Goal: Contribute content: Add original content to the website for others to see

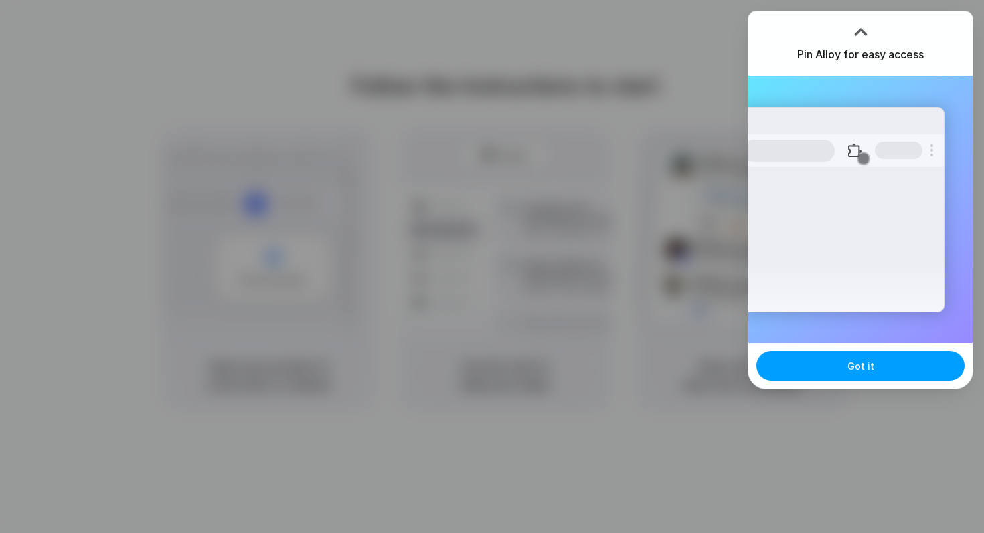
click at [866, 368] on span "Got it" at bounding box center [860, 366] width 27 height 14
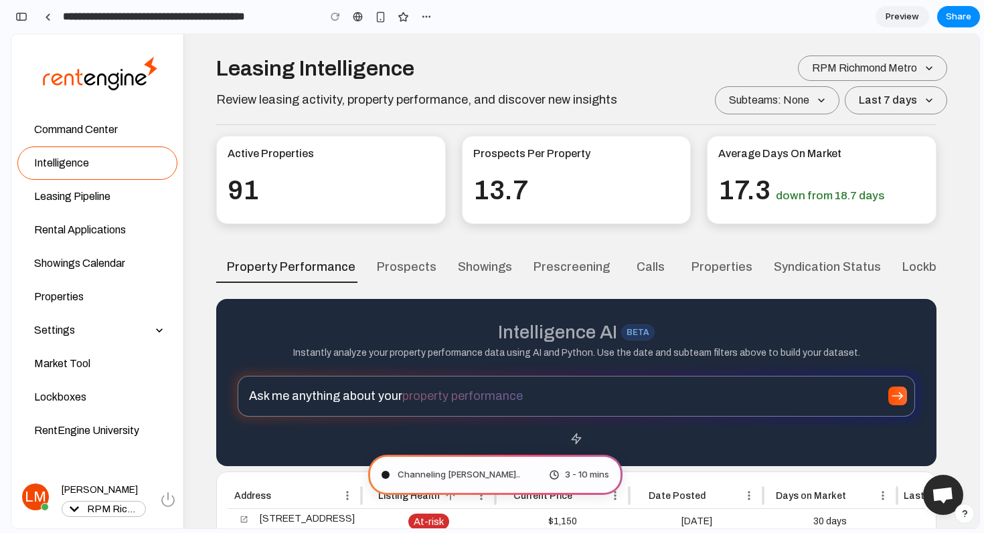
click at [525, 482] on div "Channeling Steve Jobs .. 3 - 10 mins" at bounding box center [495, 475] width 254 height 40
click at [549, 474] on div "3 - 10 mins" at bounding box center [579, 474] width 60 height 13
type input "**********"
click at [477, 468] on span "Pondering market opportunities" at bounding box center [464, 474] width 134 height 13
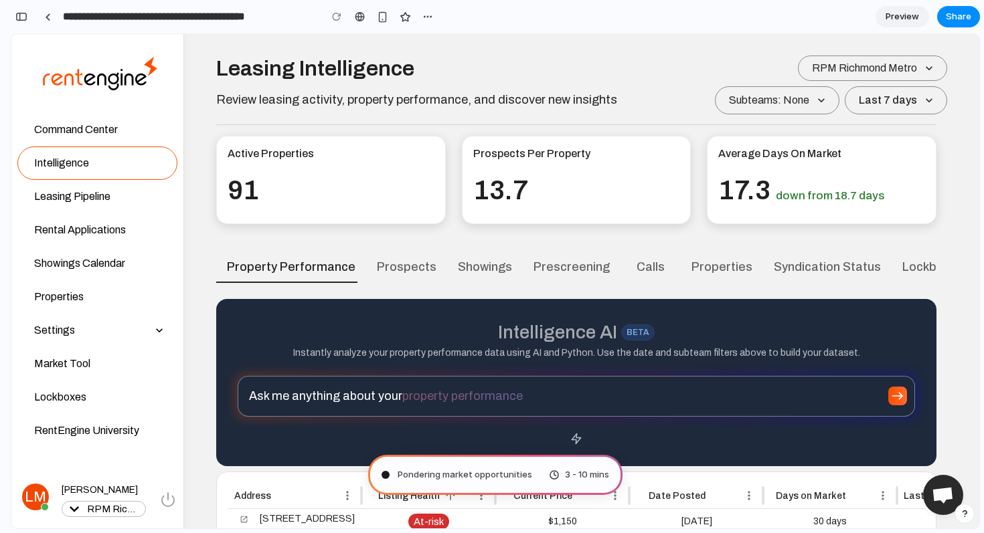
click at [477, 468] on span "Pondering market opportunities" at bounding box center [464, 474] width 134 height 13
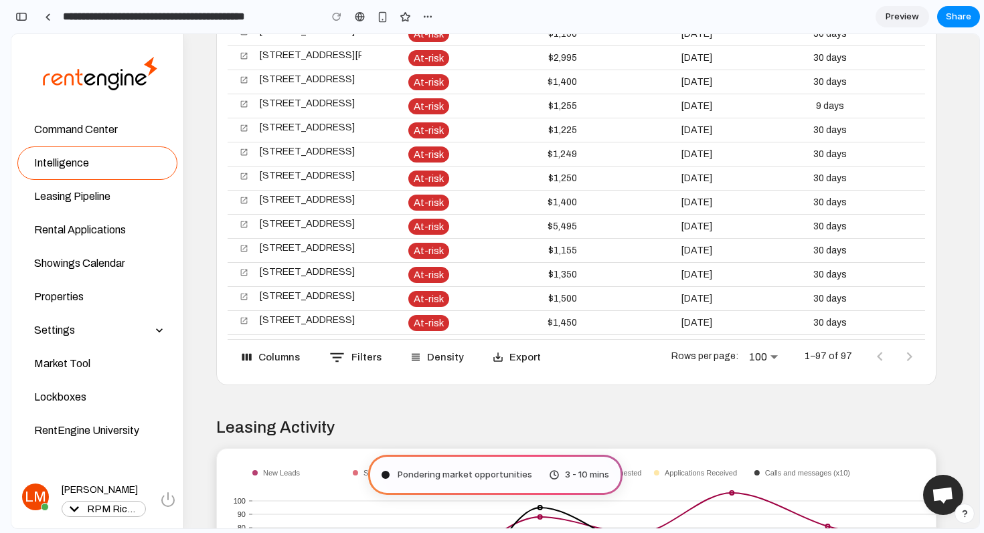
scroll to position [0, 0]
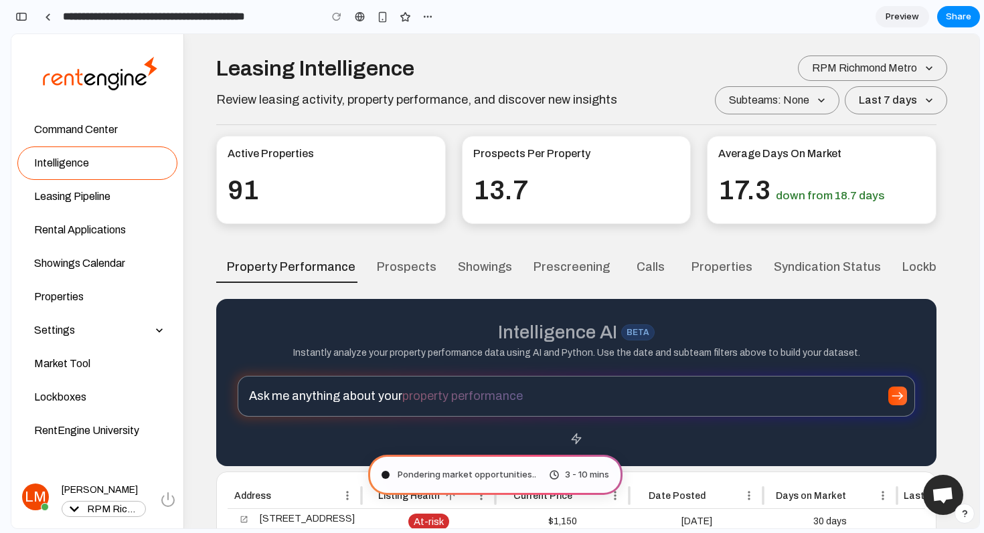
click at [908, 19] on span "Preview" at bounding box center [901, 16] width 33 height 13
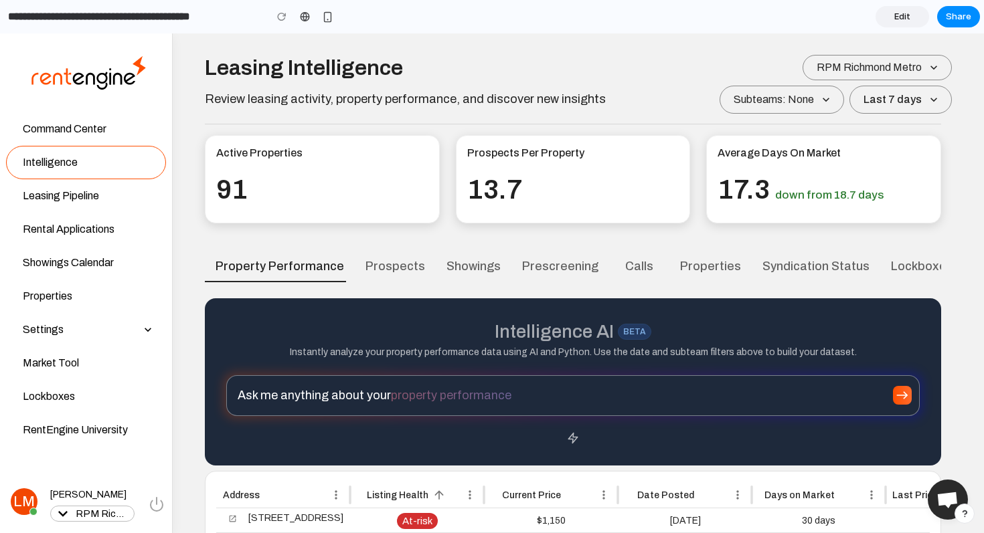
click at [894, 27] on link "Edit" at bounding box center [902, 16] width 54 height 21
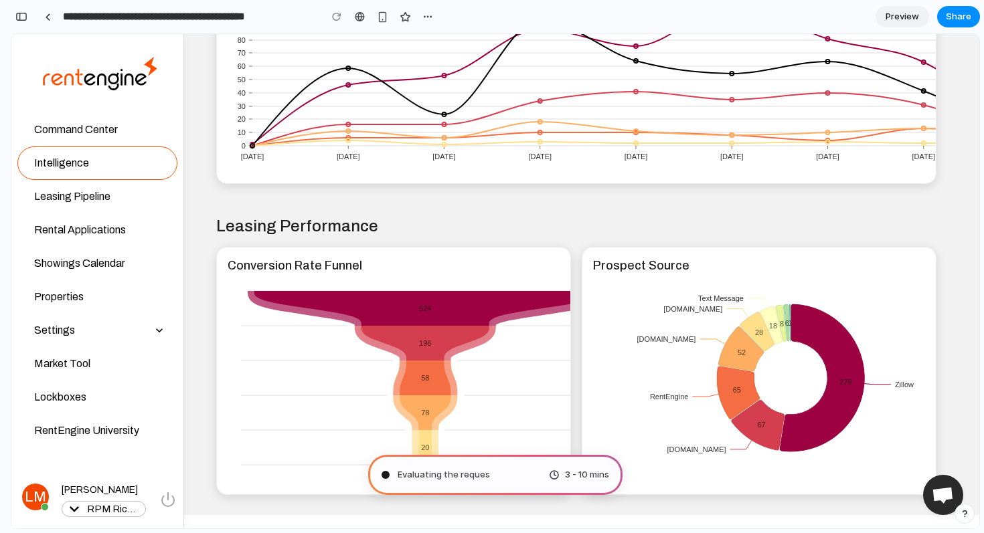
scroll to position [1007, 0]
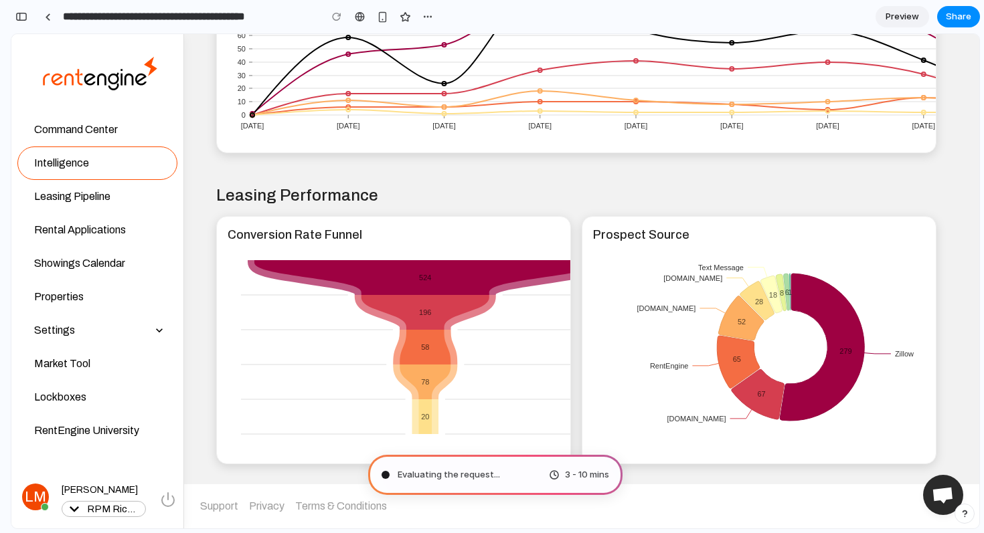
click at [482, 478] on span "Evaluating the request ..." at bounding box center [448, 474] width 102 height 13
click at [482, 478] on span "Evaluating the request" at bounding box center [445, 474] width 96 height 13
click at [532, 482] on div "Translating hum 3 - 10 mins" at bounding box center [495, 475] width 254 height 40
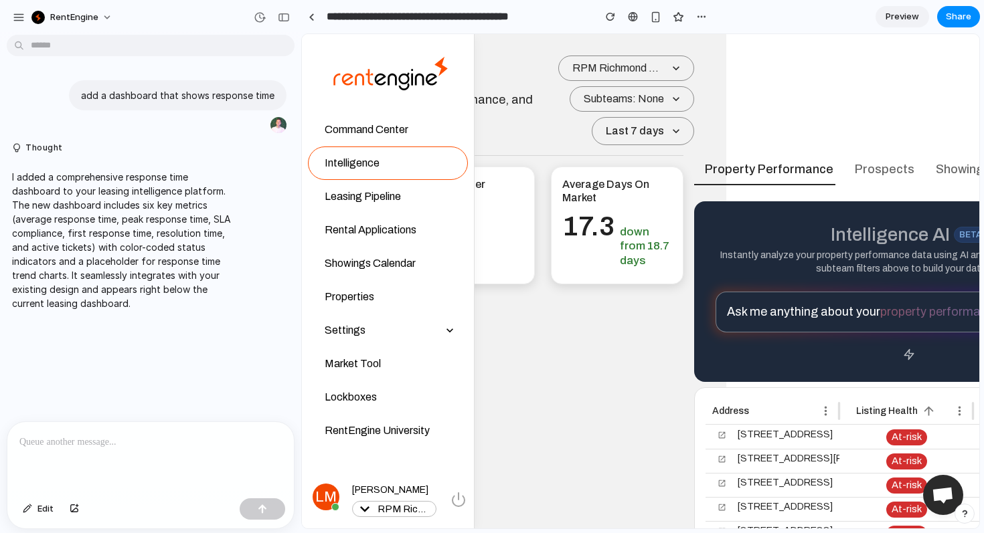
scroll to position [0, 359]
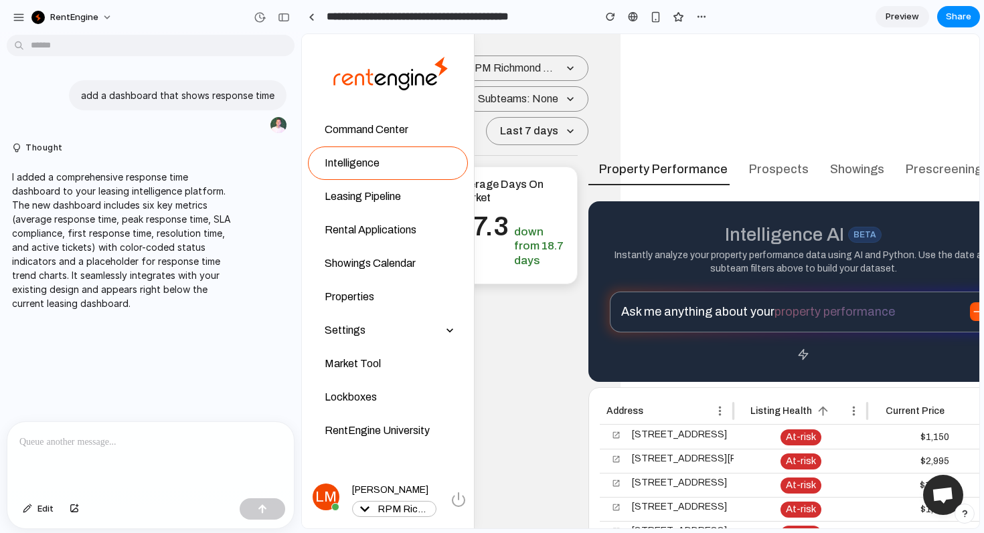
click at [905, 17] on span "Preview" at bounding box center [901, 16] width 33 height 13
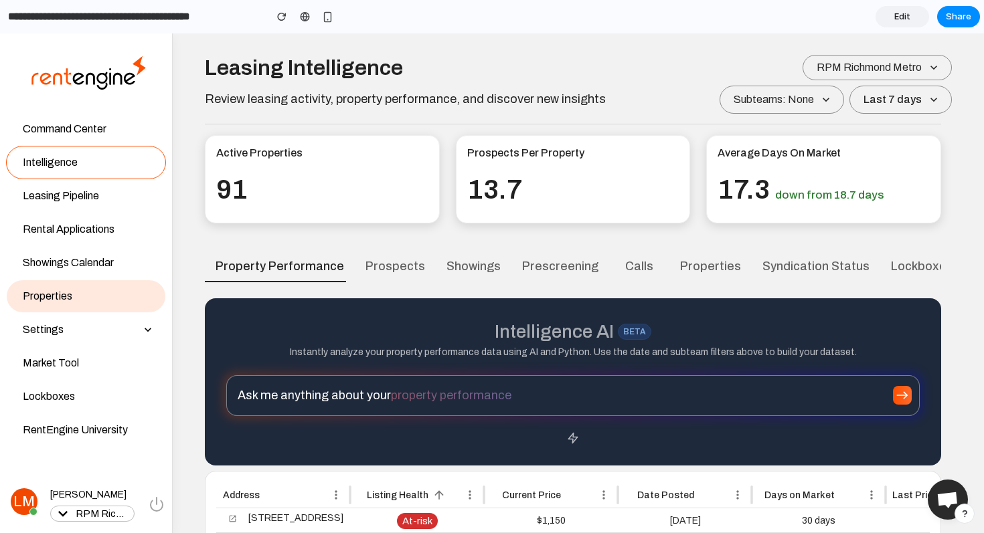
click at [92, 298] on span "Properties" at bounding box center [83, 296] width 143 height 16
click at [91, 298] on span "Properties" at bounding box center [83, 296] width 143 height 16
click at [80, 300] on span "Properties" at bounding box center [83, 296] width 143 height 16
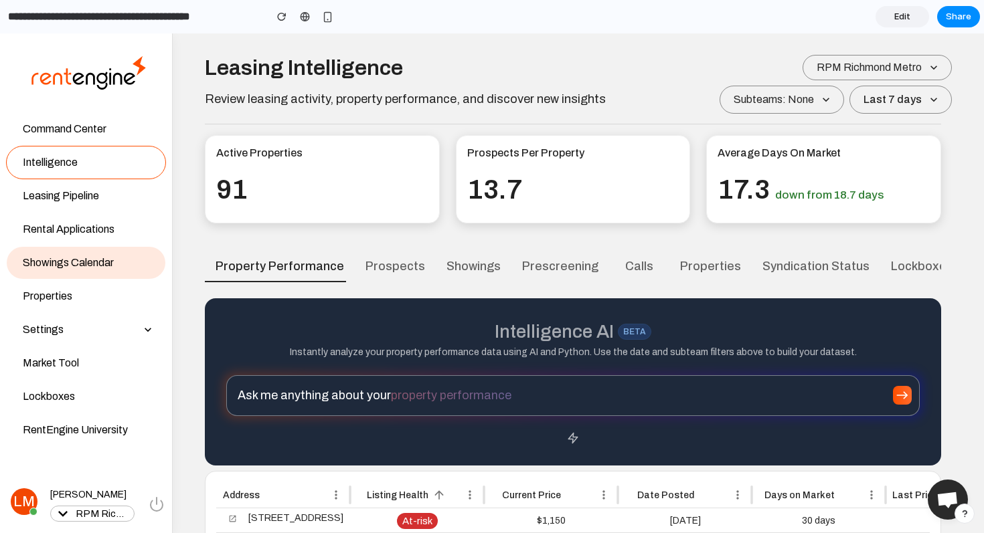
click at [94, 264] on span "Showings Calendar" at bounding box center [83, 263] width 143 height 16
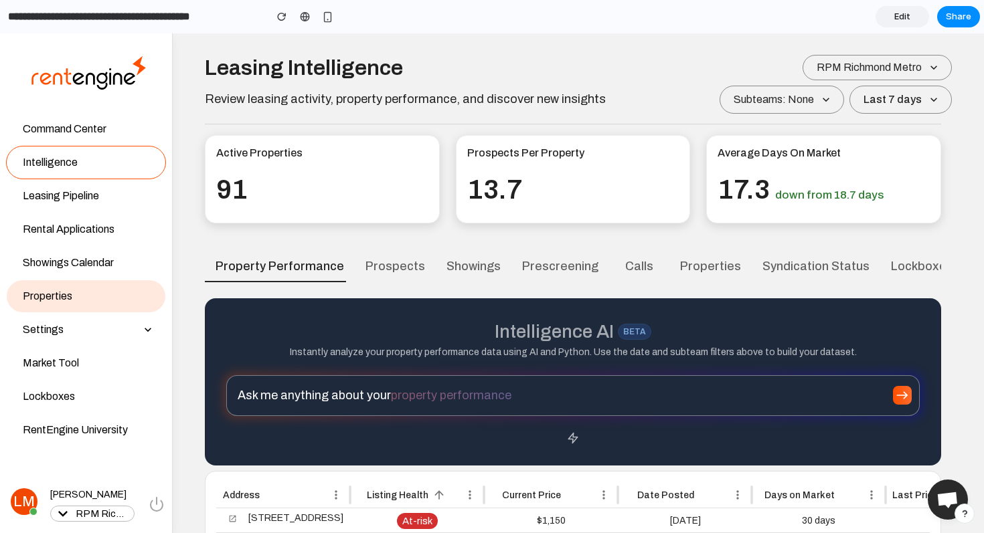
click at [92, 299] on span "Properties" at bounding box center [83, 296] width 143 height 16
click at [314, 20] on div at bounding box center [304, 17] width 20 height 20
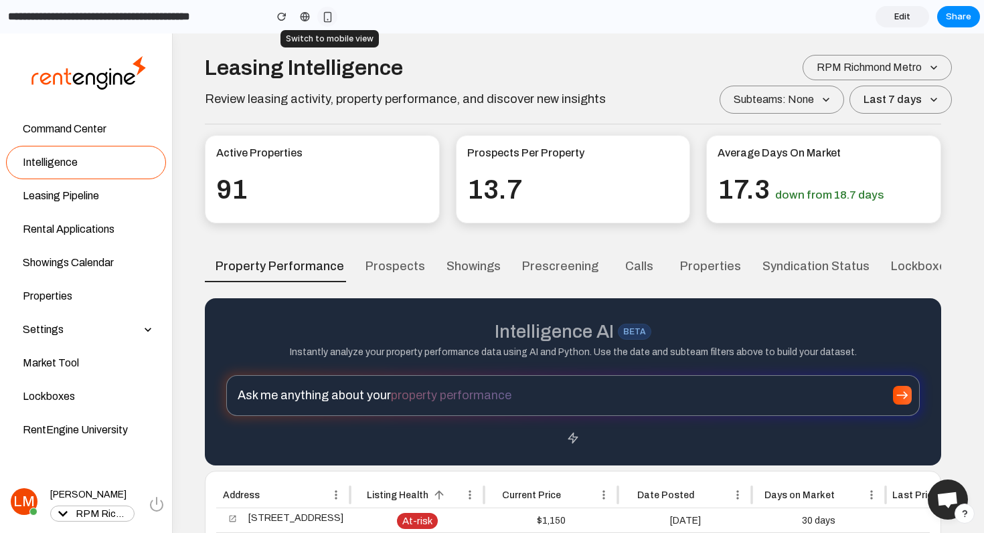
click at [330, 20] on div "button" at bounding box center [327, 16] width 11 height 11
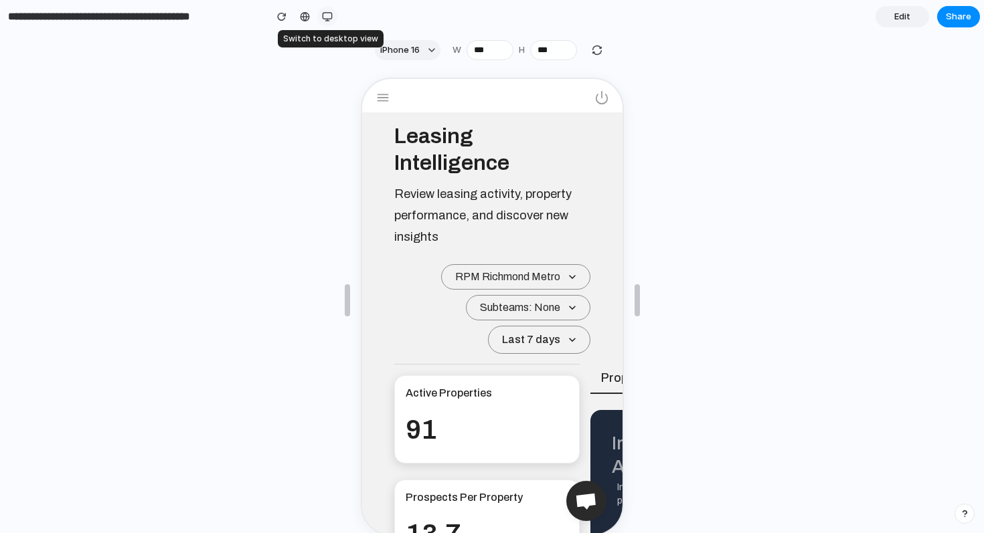
click at [330, 20] on div "button" at bounding box center [327, 16] width 11 height 11
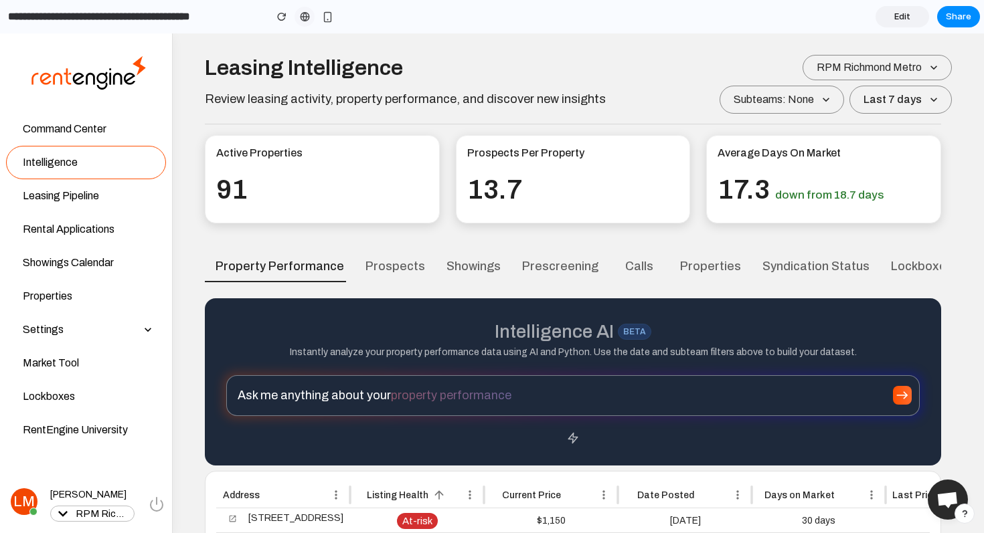
click at [306, 19] on div at bounding box center [305, 16] width 10 height 11
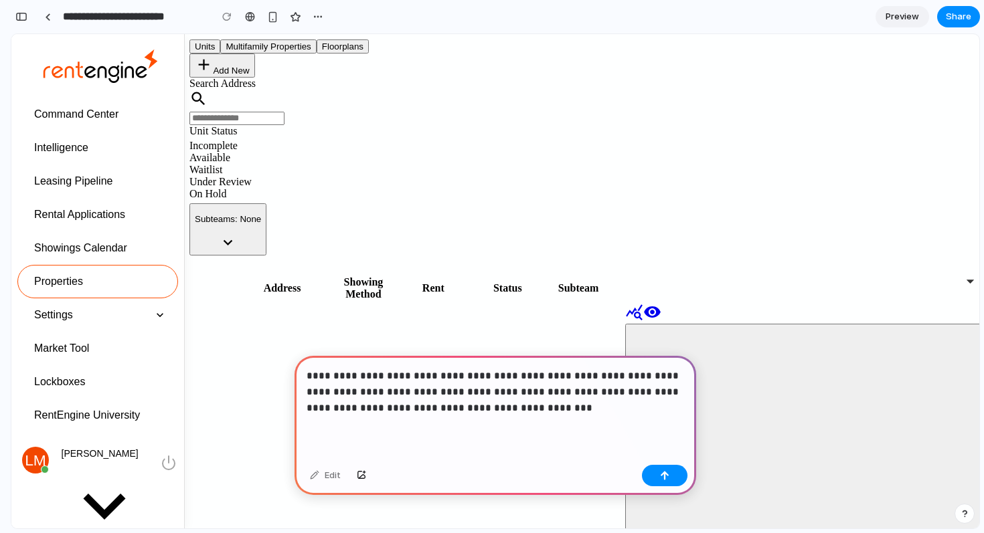
click at [460, 409] on p "**********" at bounding box center [494, 392] width 377 height 48
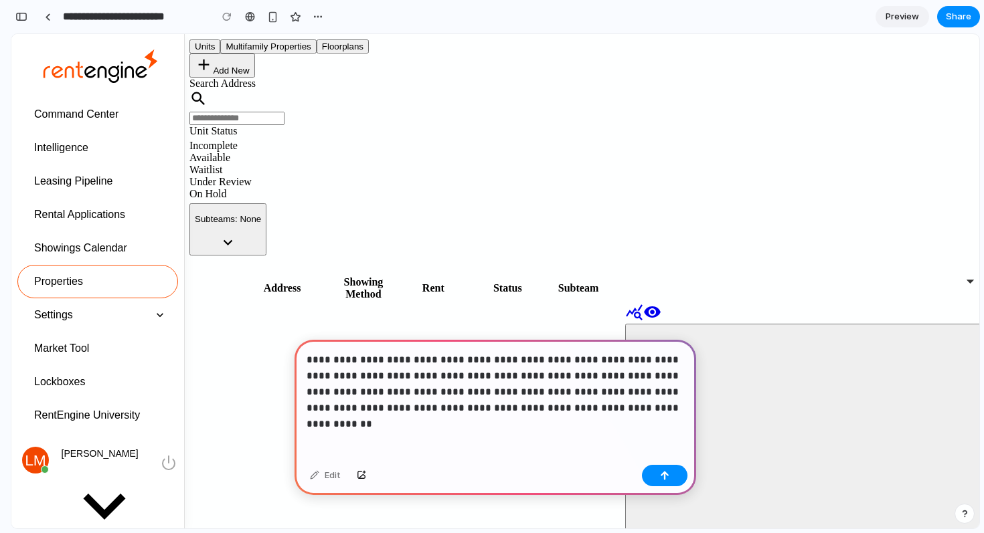
click at [504, 392] on p "**********" at bounding box center [494, 384] width 377 height 64
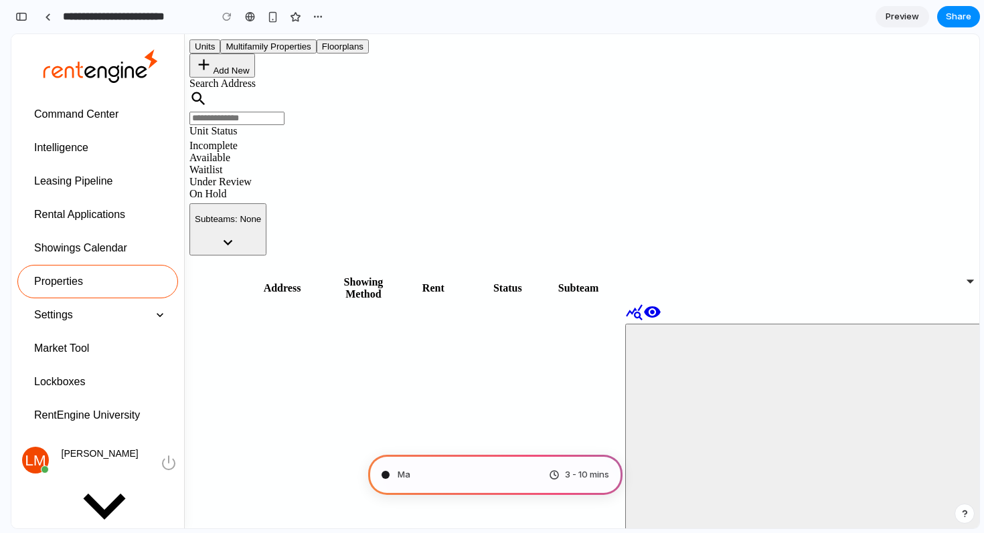
type input "**********"
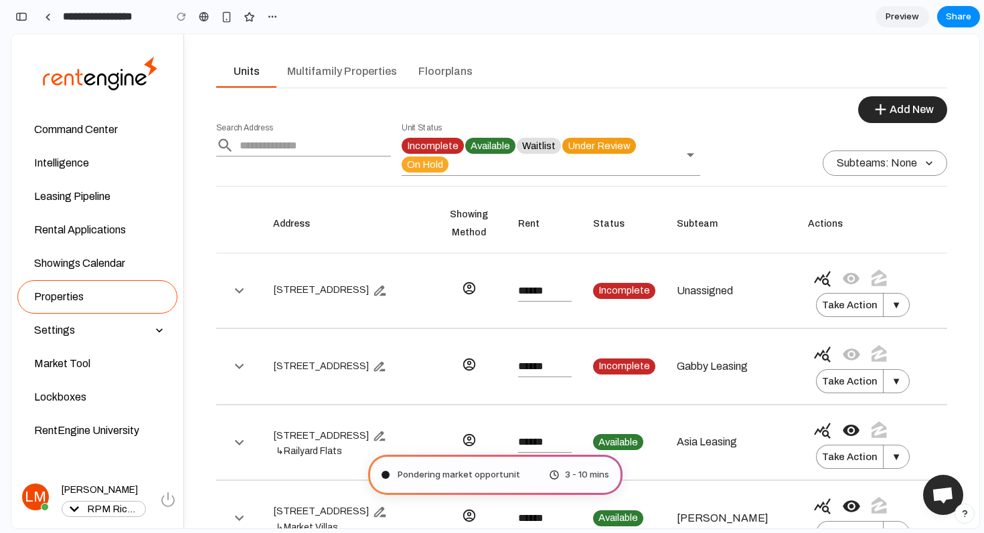
scroll to position [571, 0]
click at [23, 15] on div "button" at bounding box center [21, 16] width 12 height 9
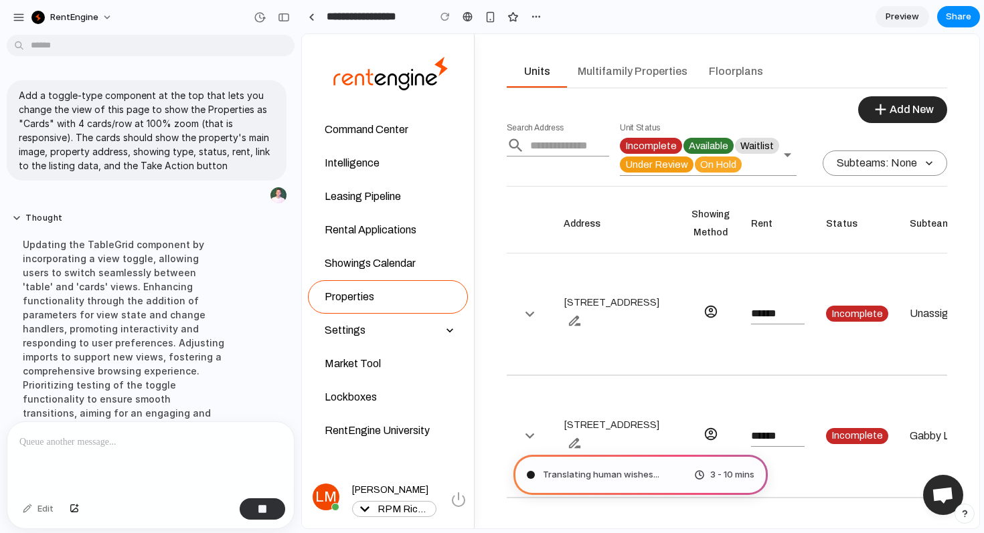
scroll to position [65, 0]
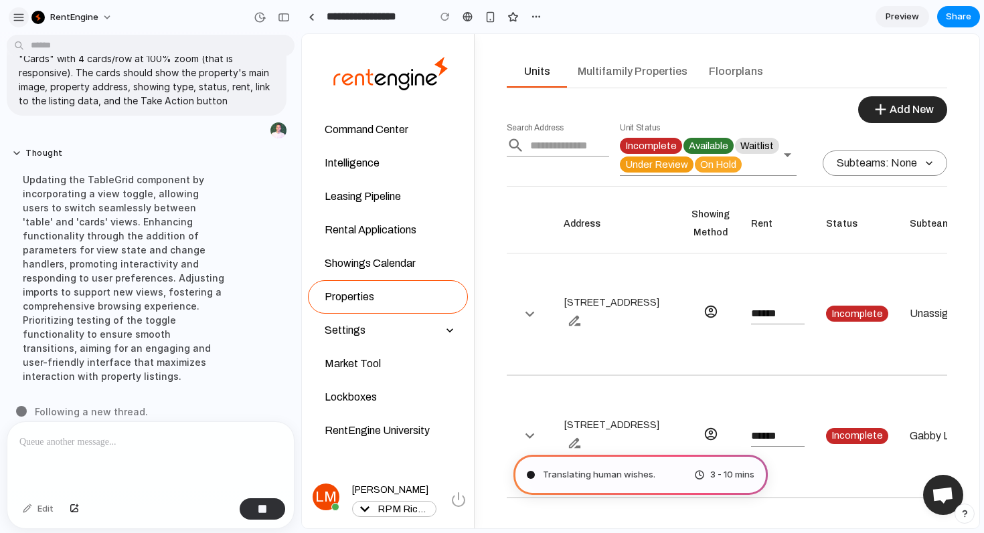
click at [21, 19] on div "button" at bounding box center [19, 17] width 12 height 12
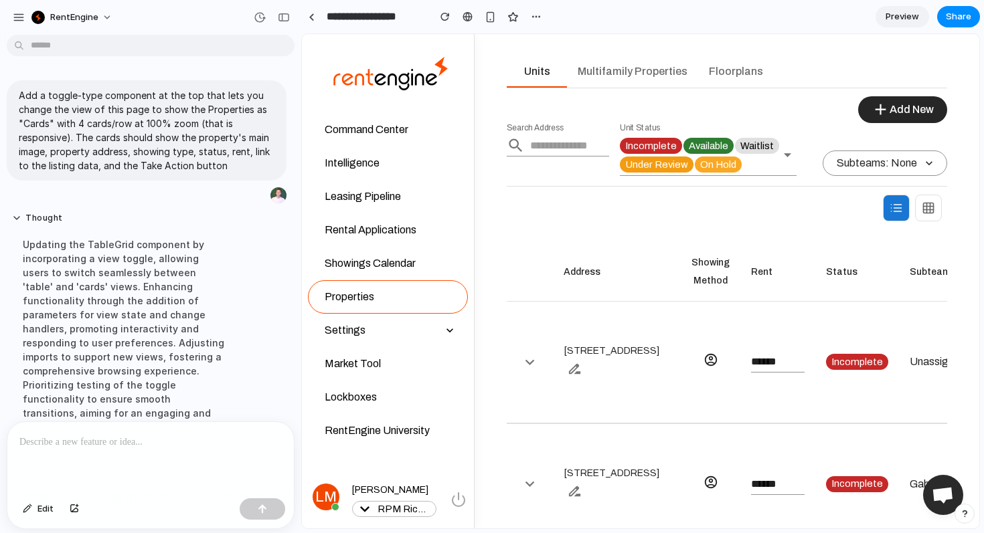
scroll to position [35, 0]
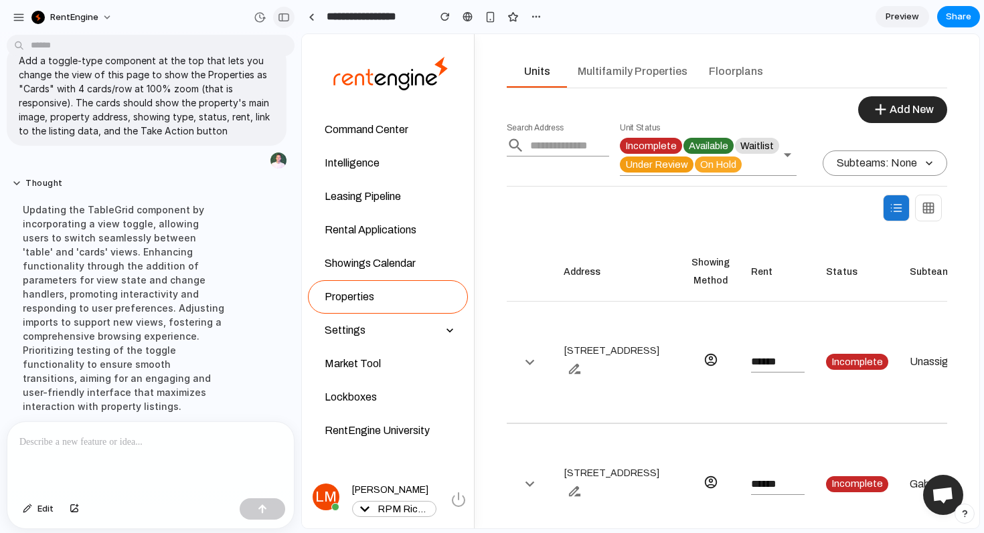
click at [282, 17] on div "button" at bounding box center [284, 17] width 12 height 9
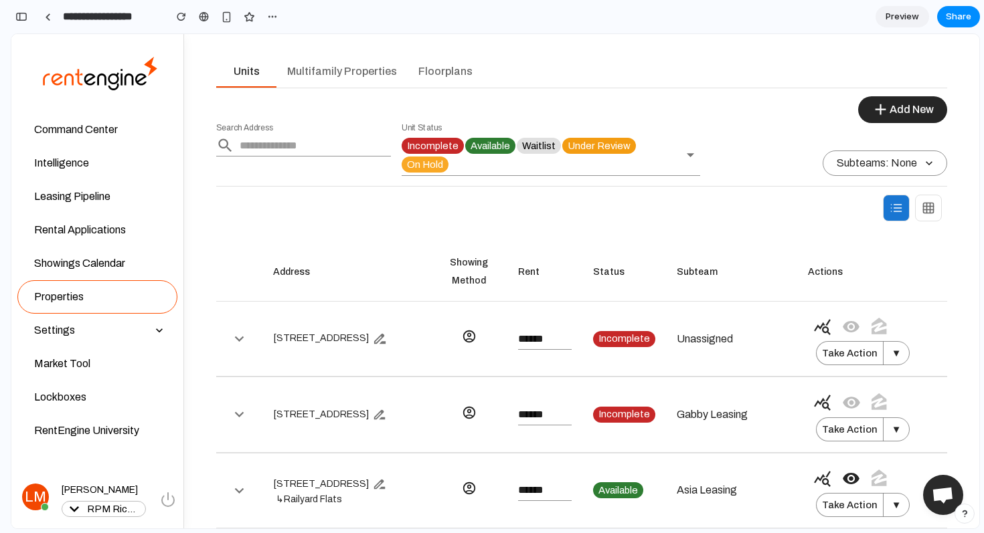
click at [935, 196] on button at bounding box center [928, 208] width 27 height 27
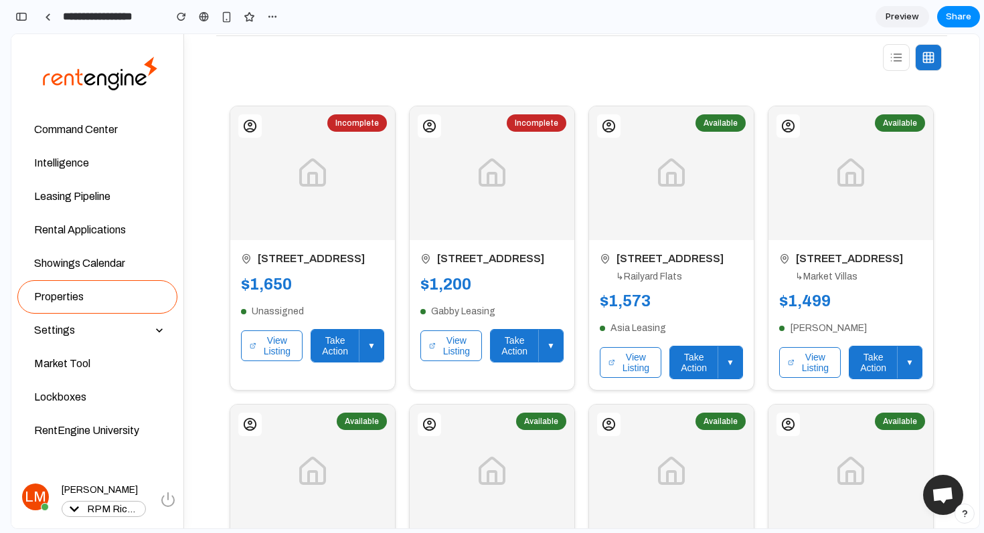
scroll to position [168, 0]
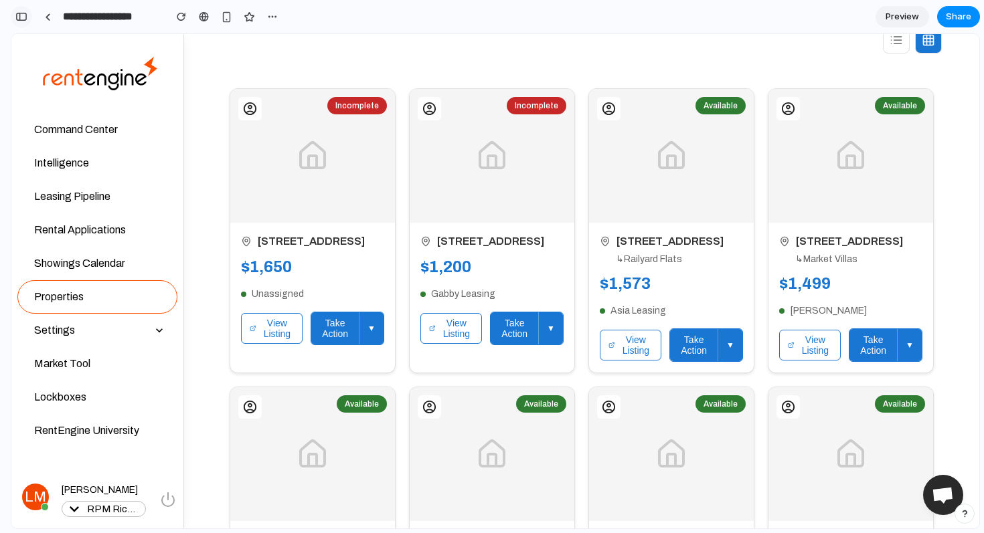
click at [25, 13] on div "button" at bounding box center [21, 16] width 12 height 9
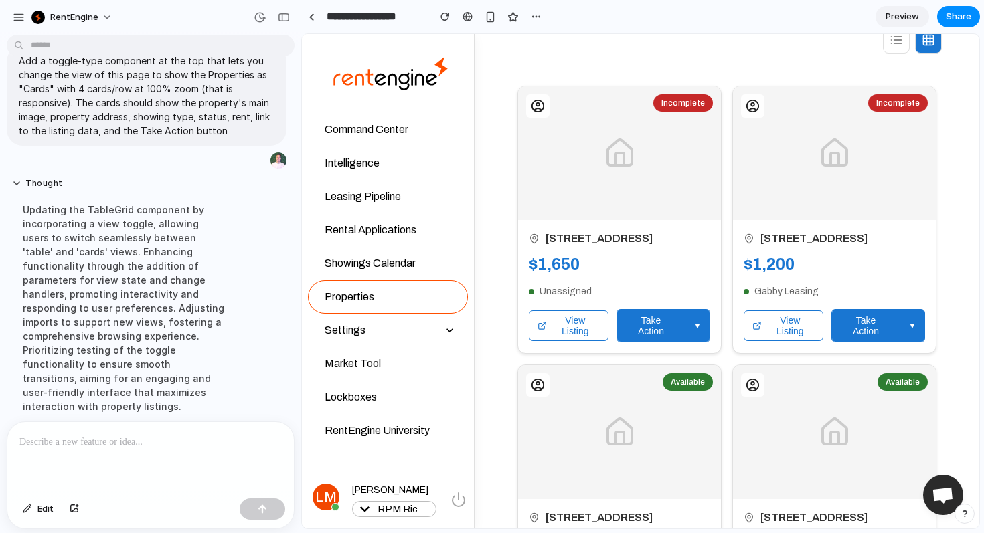
click at [164, 438] on p at bounding box center [150, 442] width 262 height 16
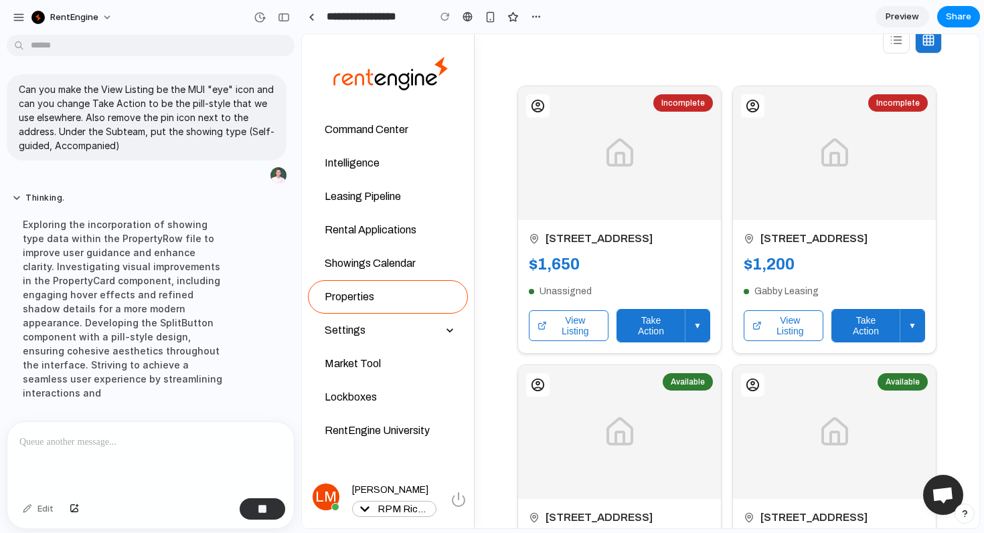
scroll to position [367, 0]
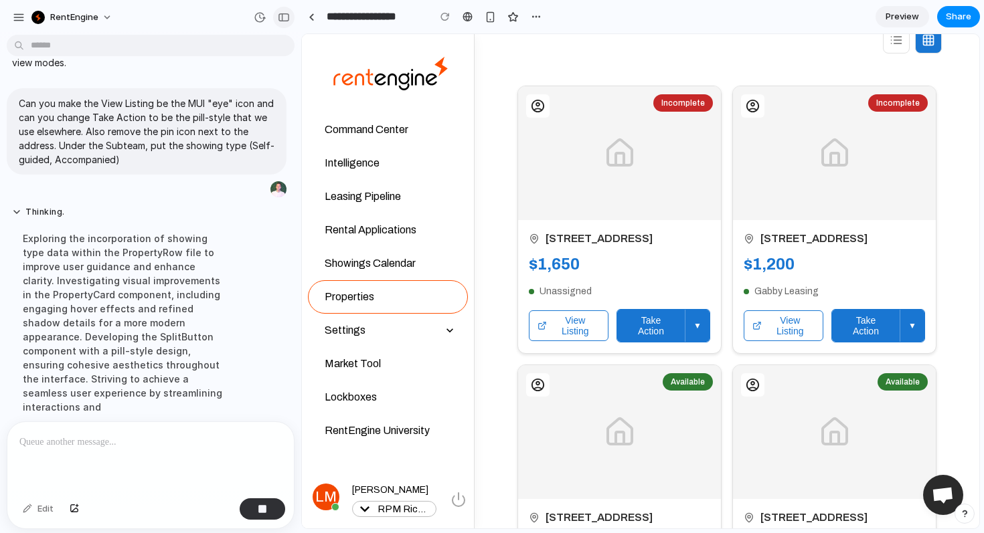
click at [288, 19] on div "button" at bounding box center [284, 17] width 12 height 9
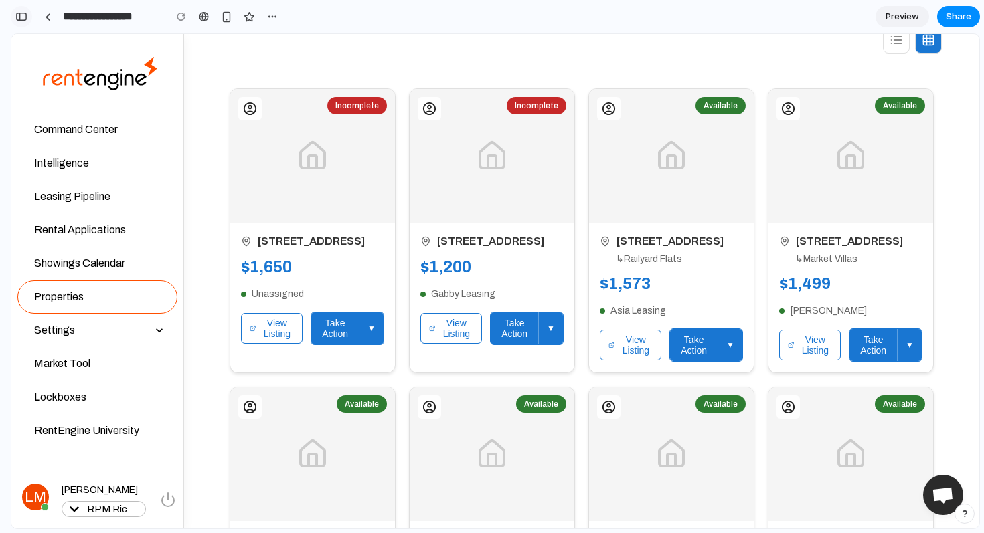
click at [17, 20] on div "button" at bounding box center [21, 16] width 12 height 9
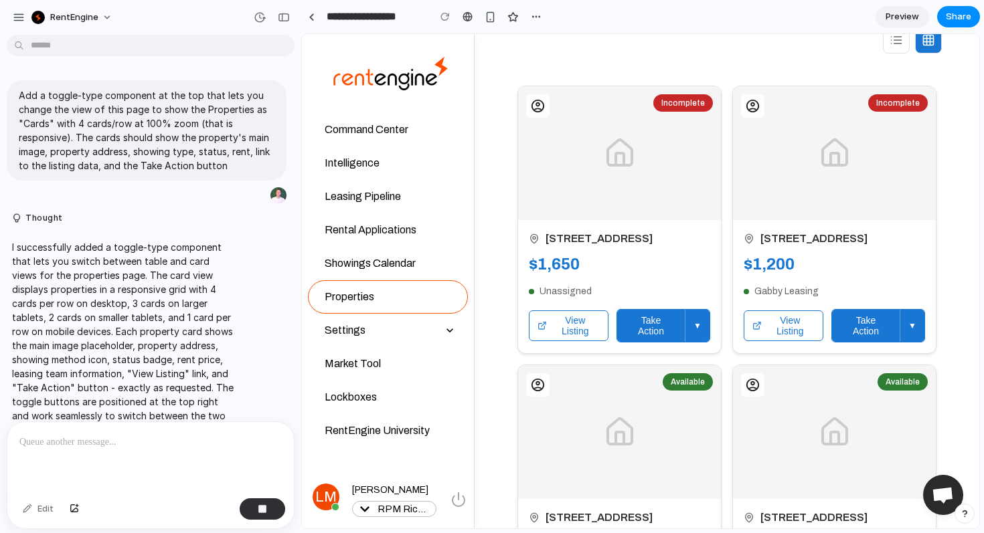
scroll to position [367, 0]
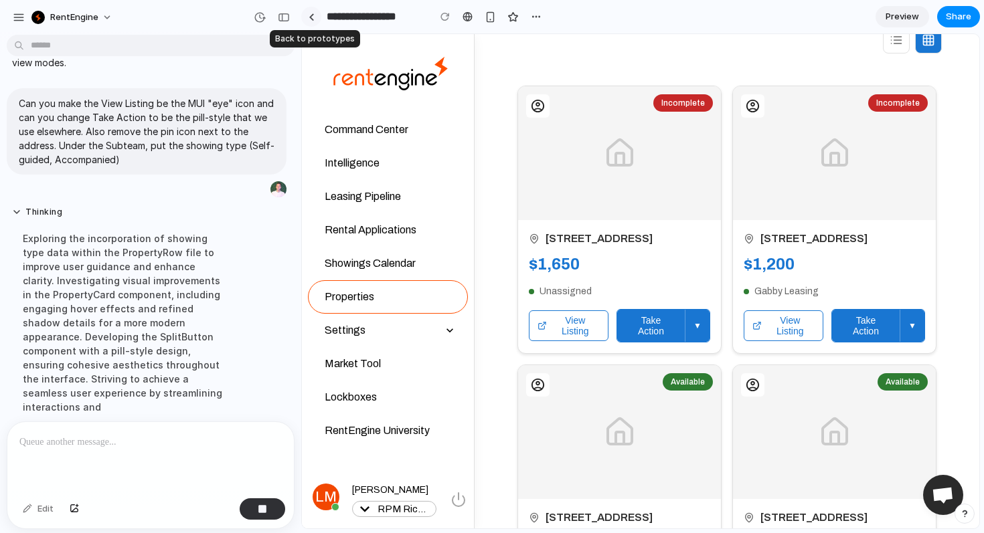
click at [314, 20] on link at bounding box center [311, 17] width 20 height 20
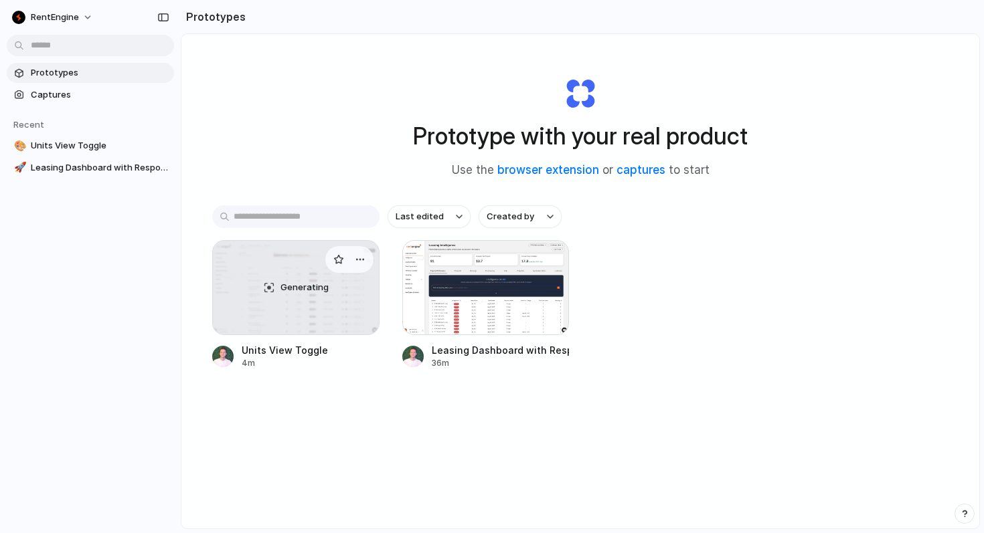
click at [298, 266] on div "Generating" at bounding box center [296, 288] width 166 height 94
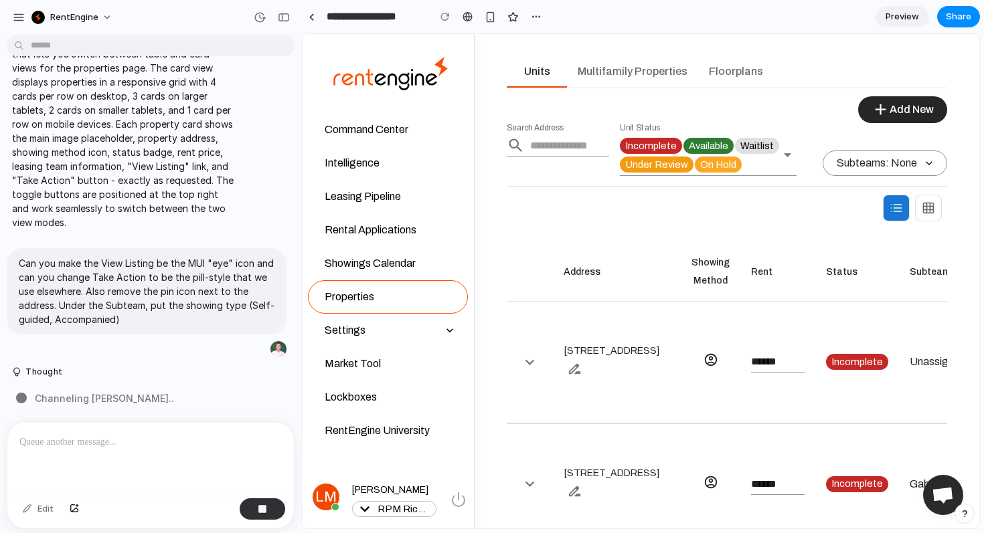
click at [935, 209] on button at bounding box center [928, 208] width 27 height 27
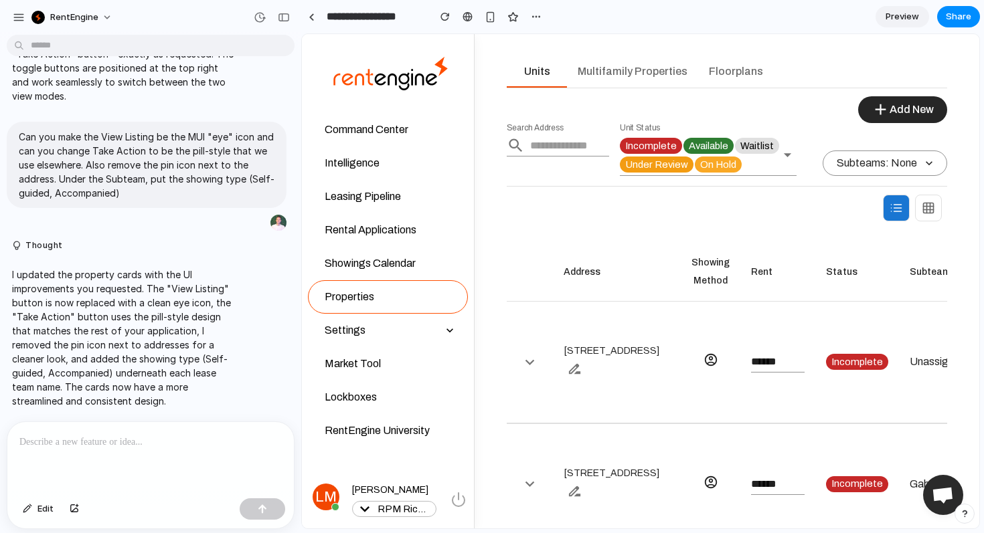
click at [932, 207] on icon at bounding box center [928, 207] width 10 height 0
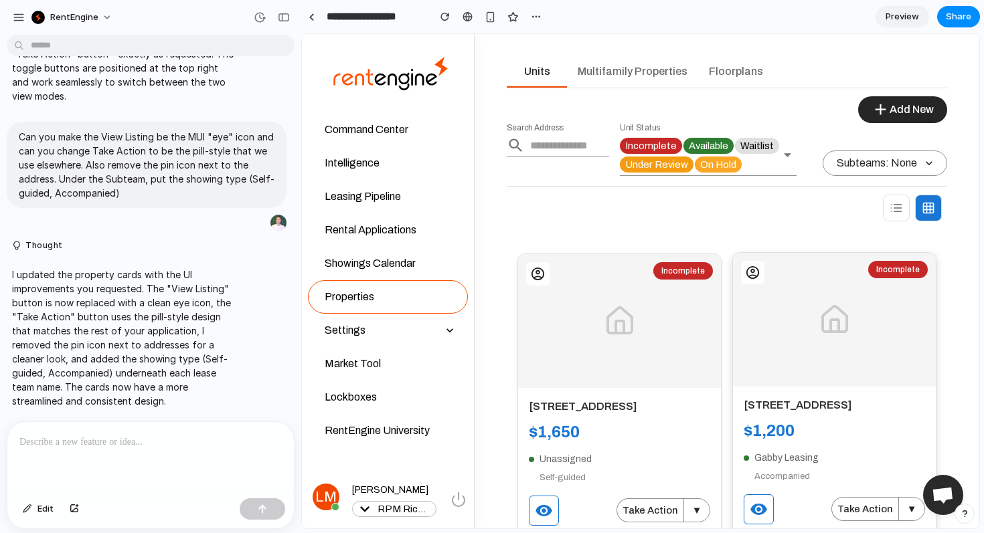
click at [756, 270] on icon at bounding box center [752, 272] width 13 height 13
